Goal: Task Accomplishment & Management: Manage account settings

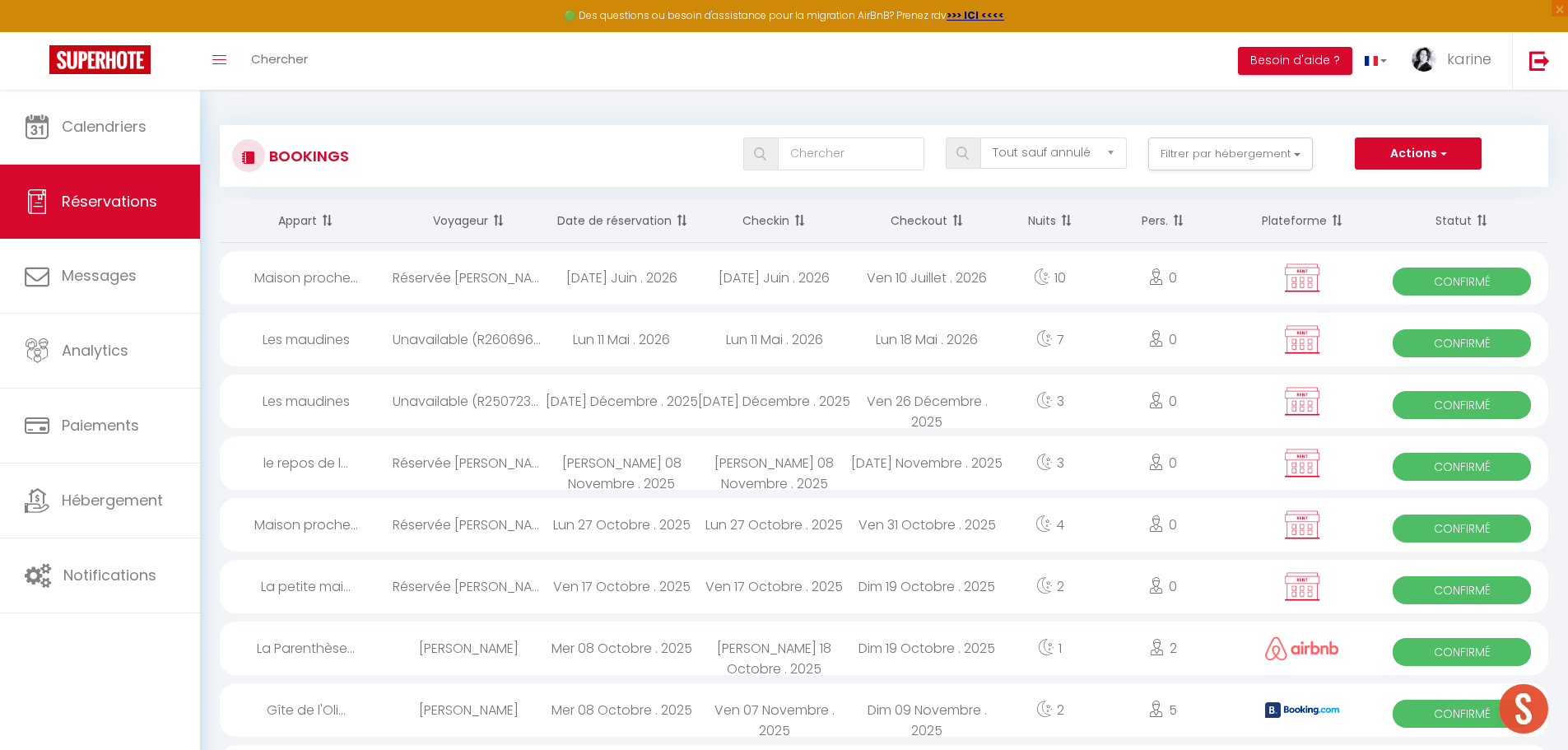
select select "not_cancelled"
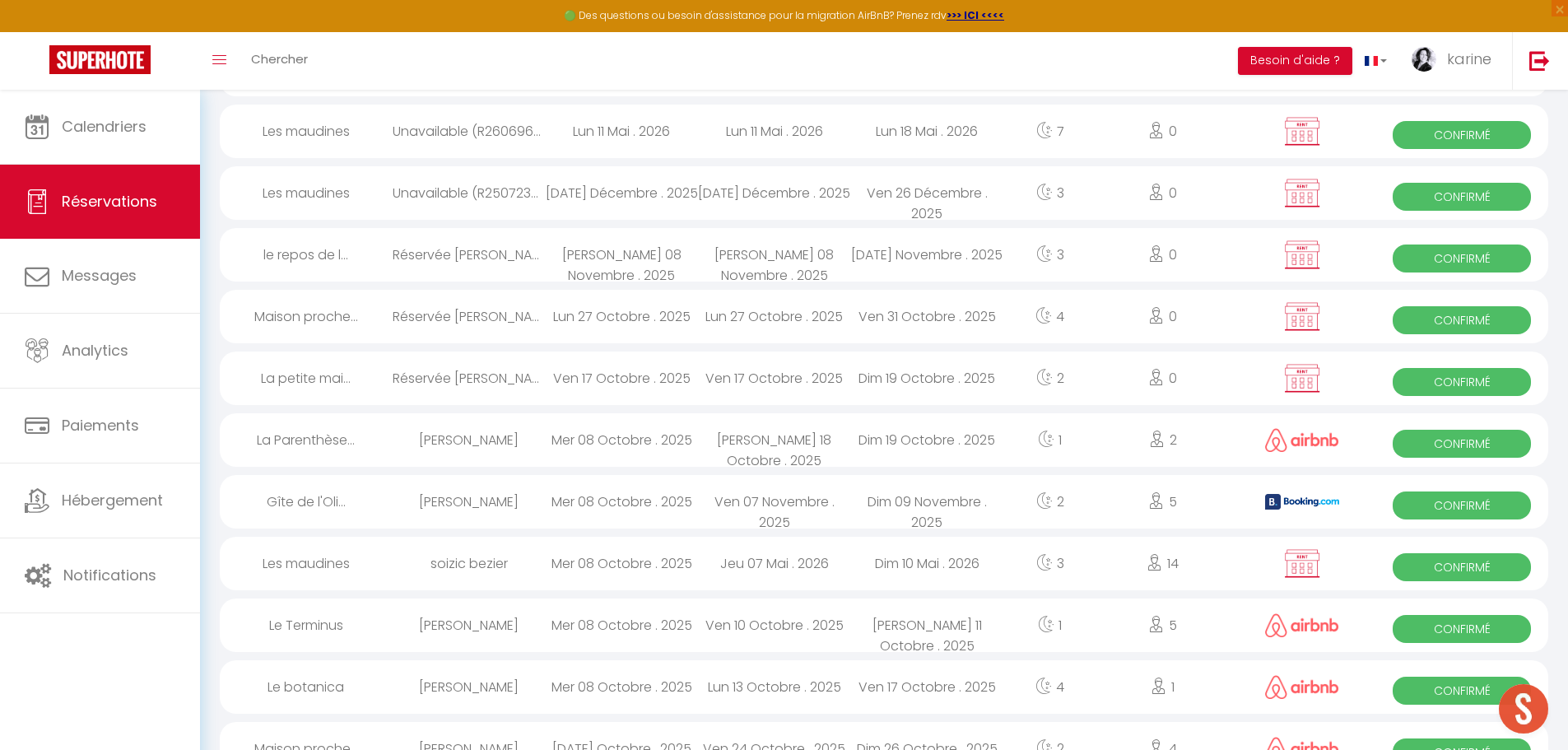
scroll to position [247, 0]
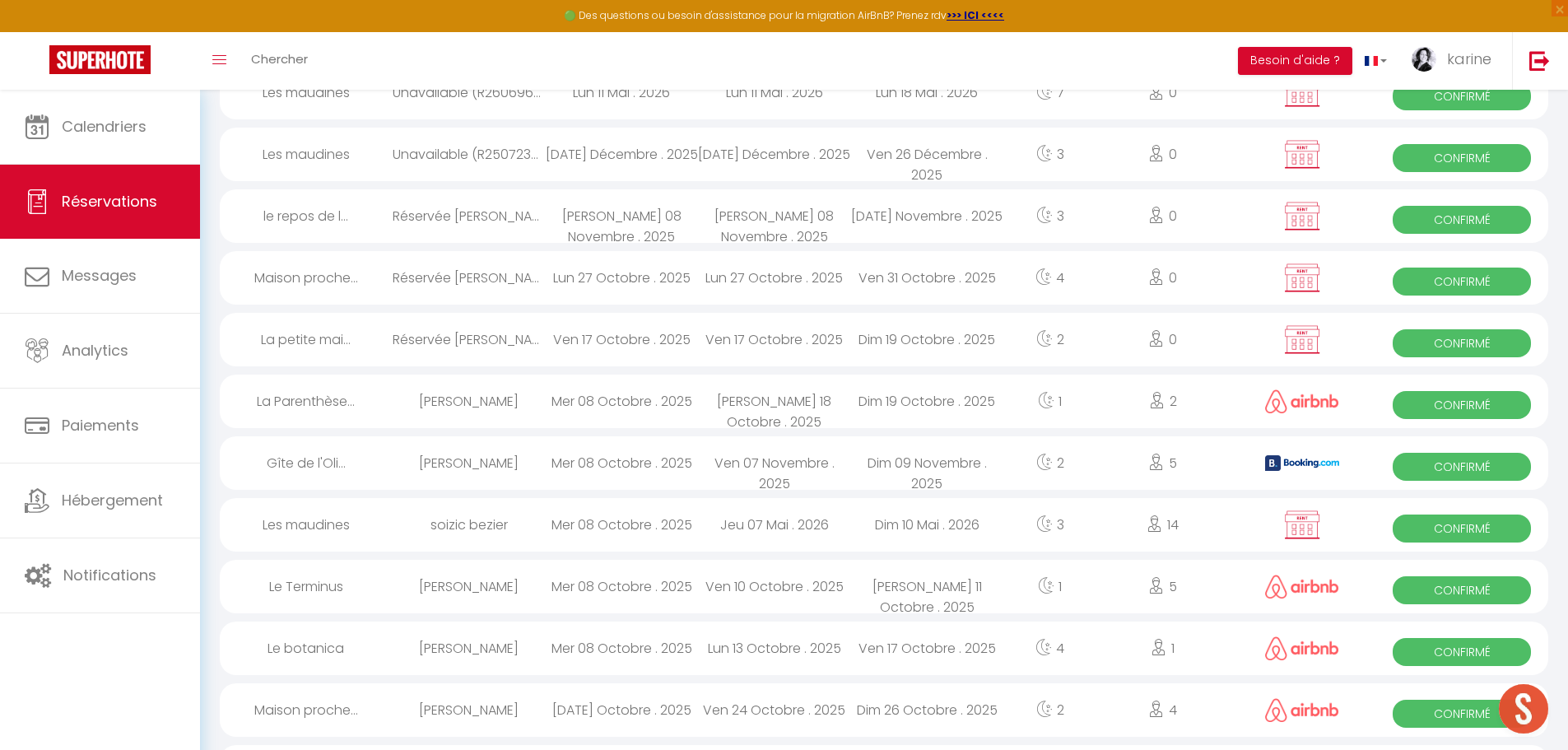
click at [620, 387] on div "Mer 08 Octobre . 2025" at bounding box center [621, 401] width 153 height 53
select select "OK"
select select "0"
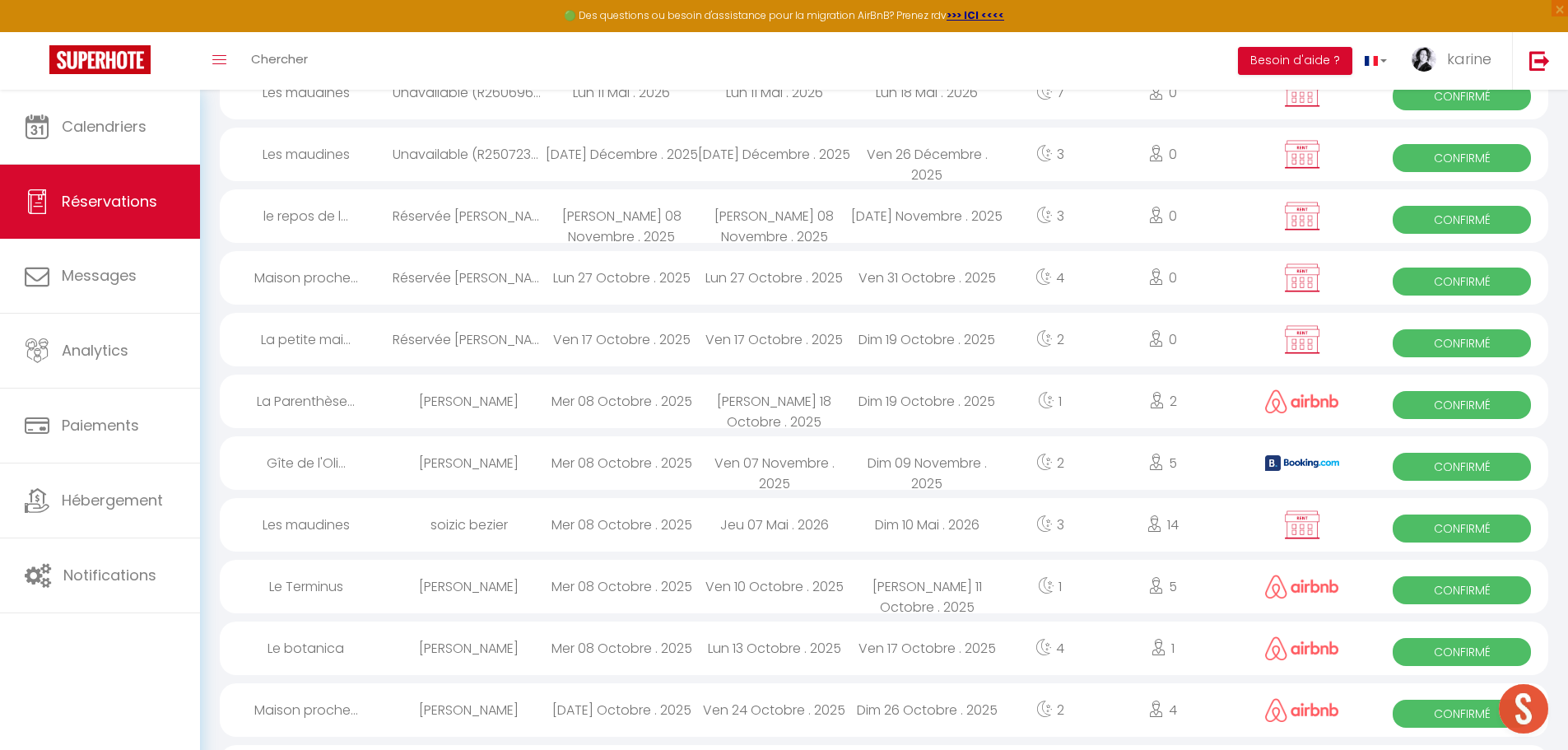
select select "1"
select select
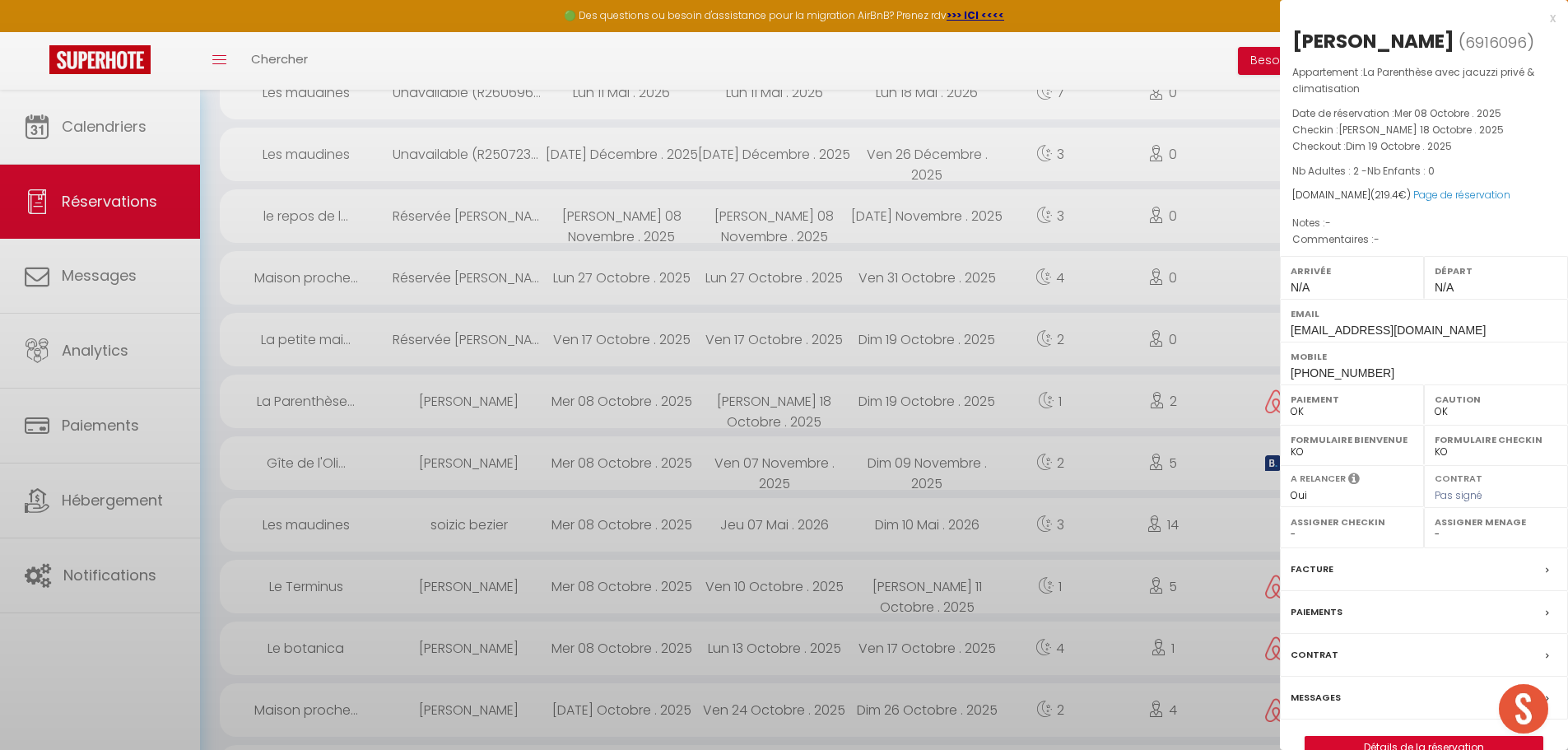
select select "27211"
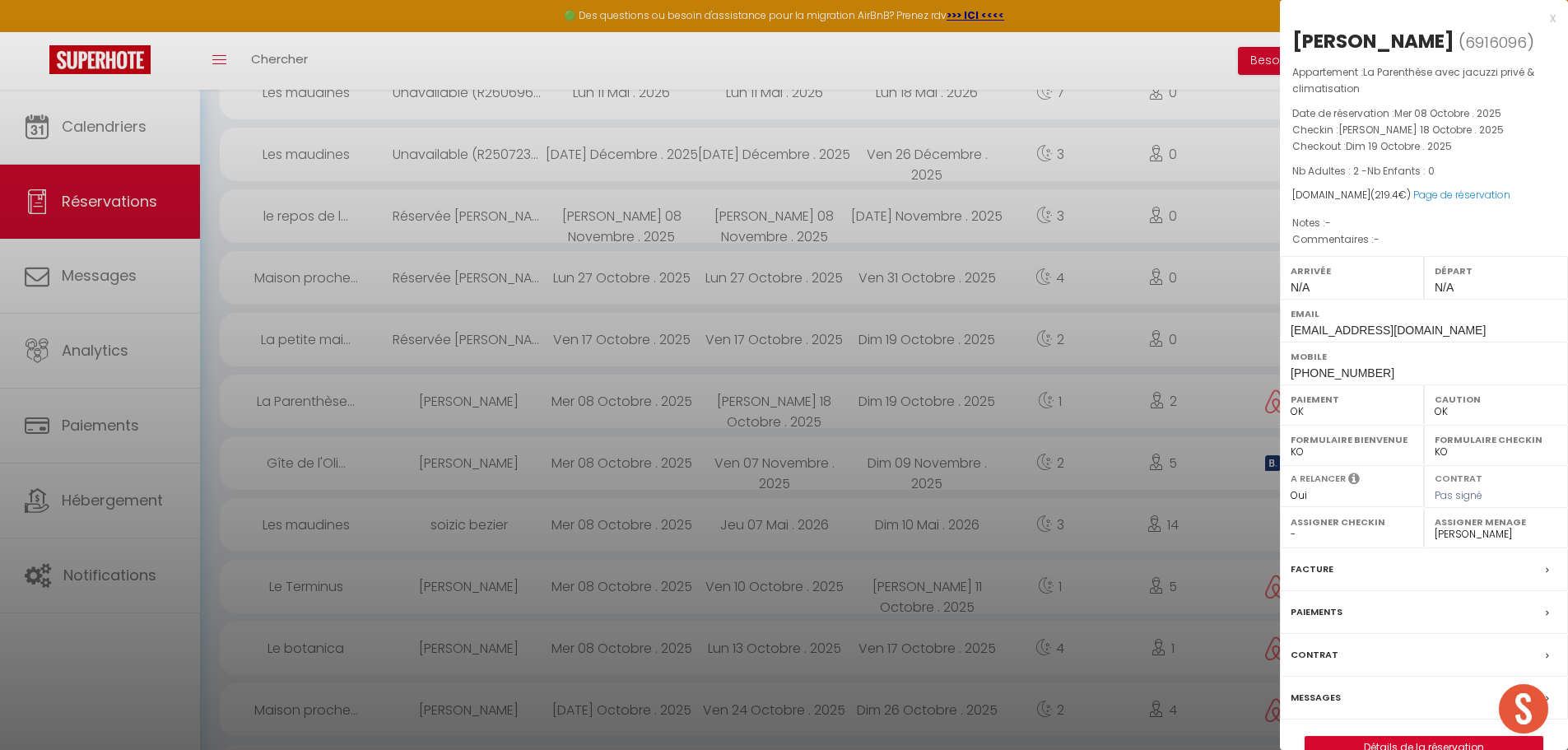
click at [620, 387] on div at bounding box center [784, 375] width 1568 height 750
